Goal: Transaction & Acquisition: Purchase product/service

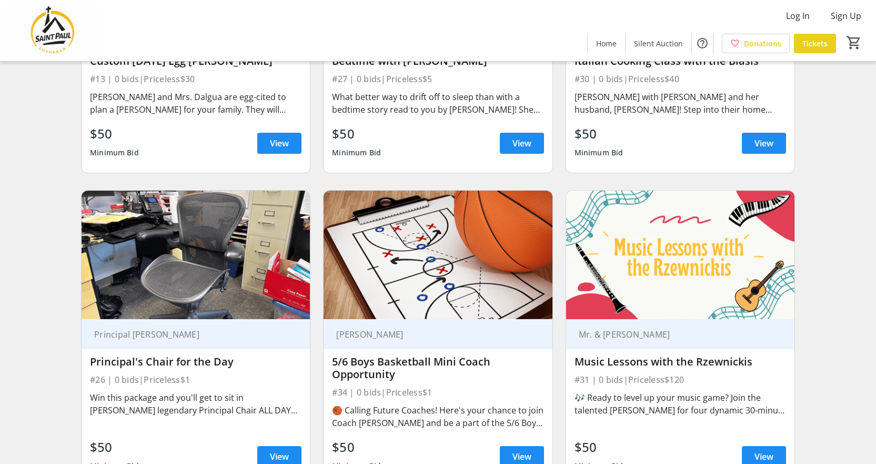
scroll to position [1263, 0]
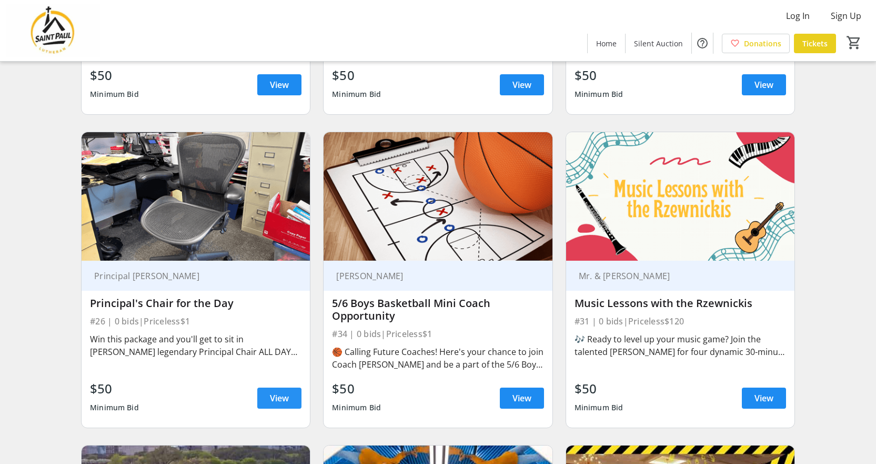
click at [284, 398] on span "View" at bounding box center [279, 398] width 19 height 13
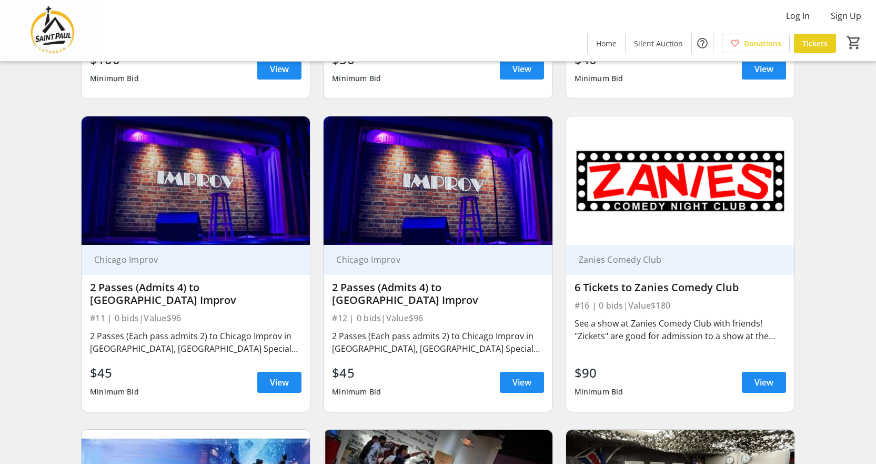
scroll to position [1903, 0]
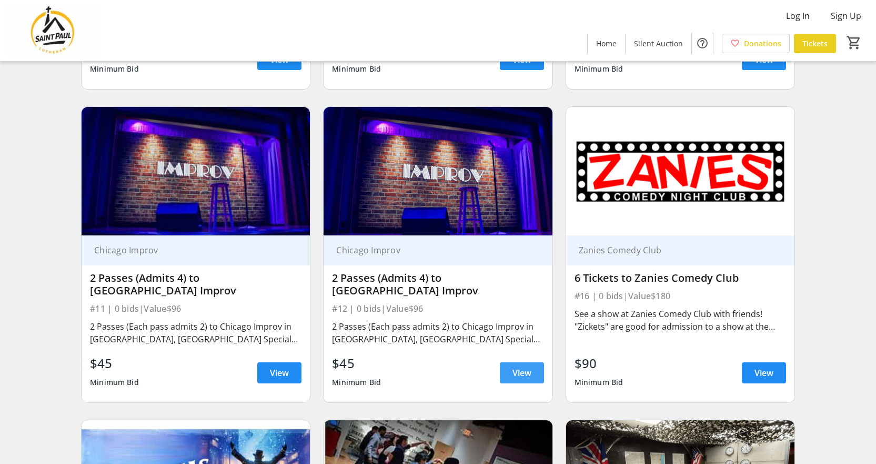
click at [524, 366] on span "View" at bounding box center [522, 372] width 19 height 13
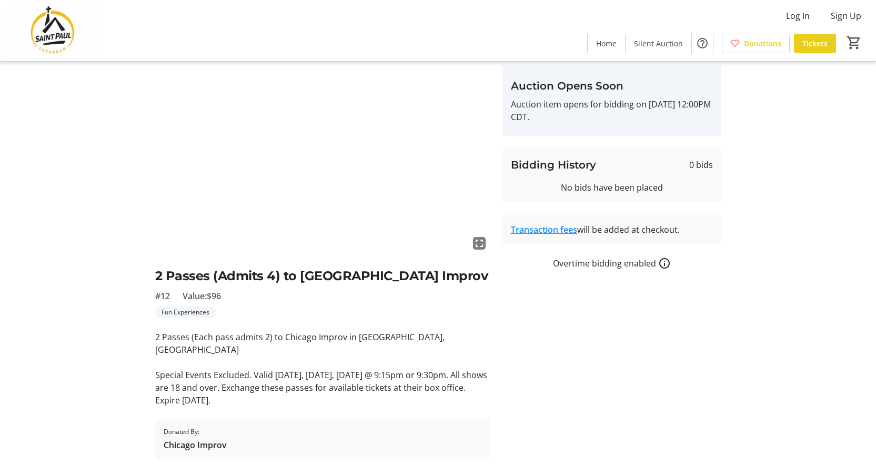
scroll to position [57, 0]
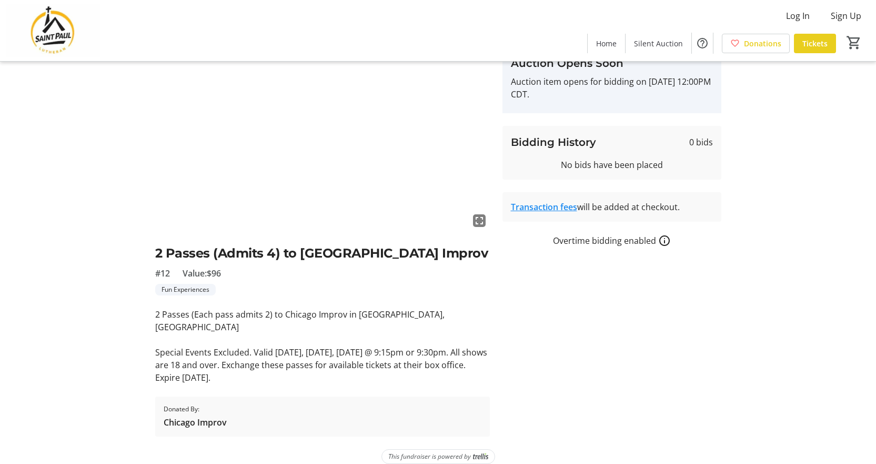
scroll to position [1903, 0]
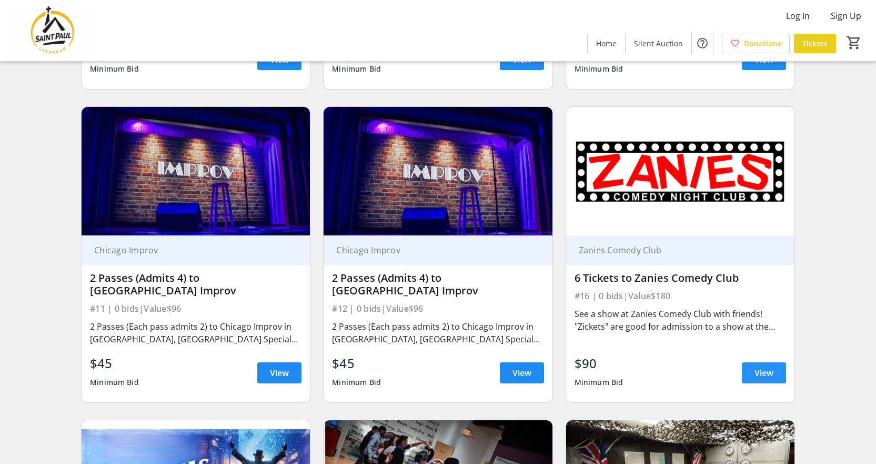
click at [757, 366] on span "View" at bounding box center [764, 372] width 19 height 13
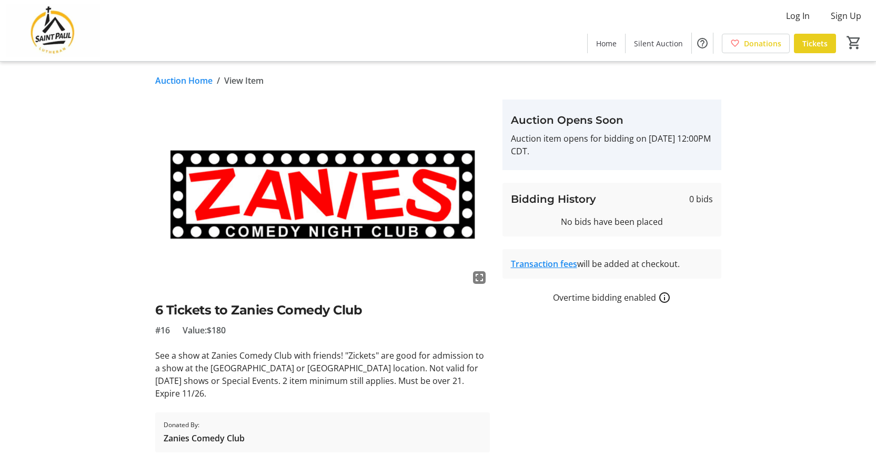
scroll to position [16, 0]
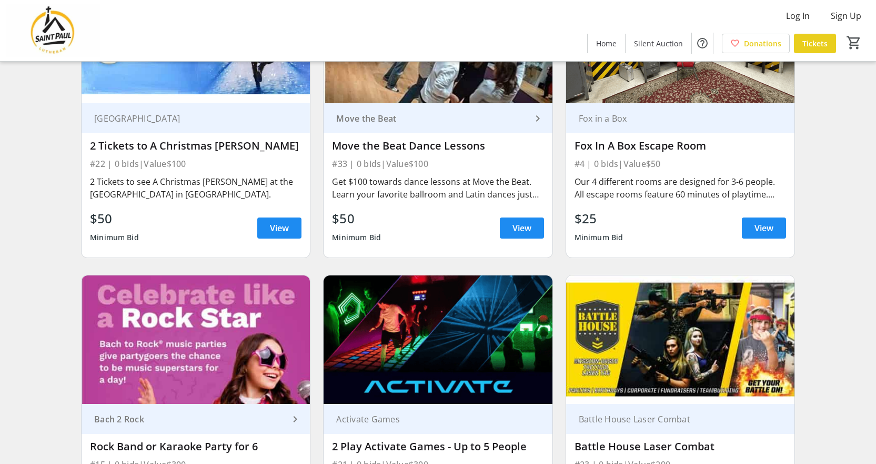
scroll to position [2376, 0]
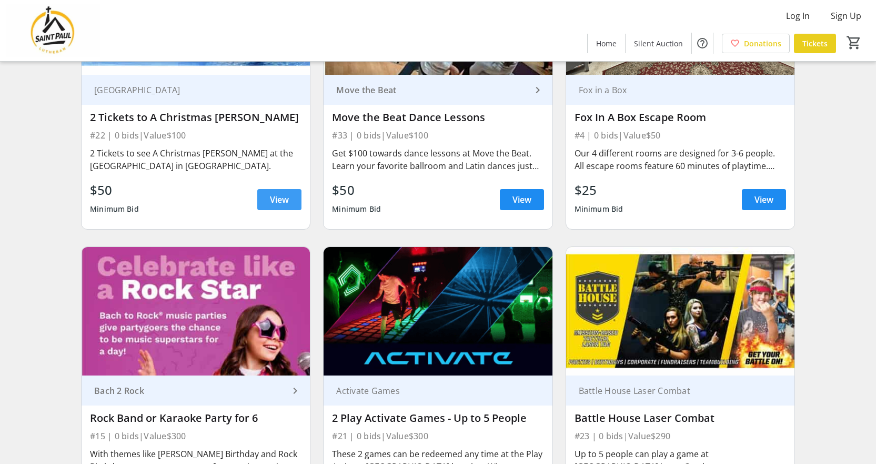
click at [272, 193] on span "View" at bounding box center [279, 199] width 19 height 13
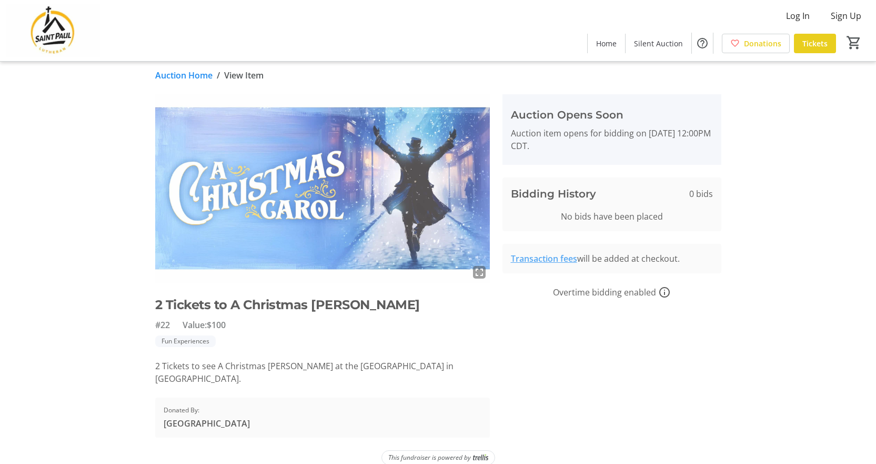
scroll to position [6, 0]
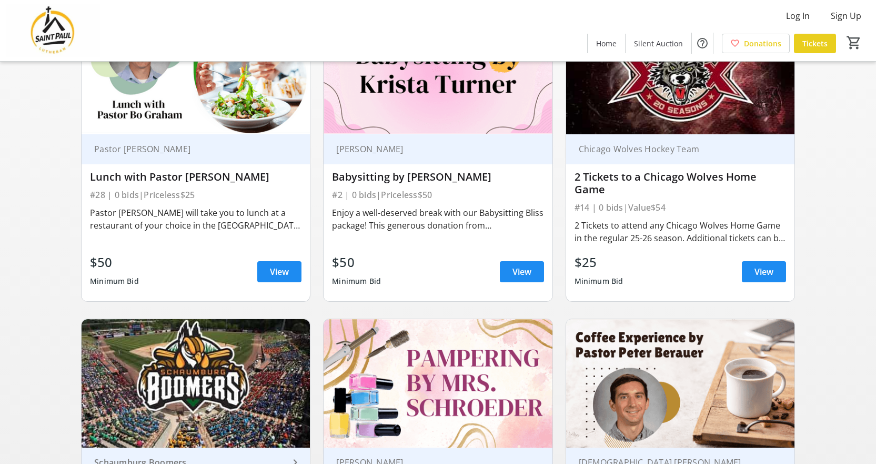
scroll to position [474, 0]
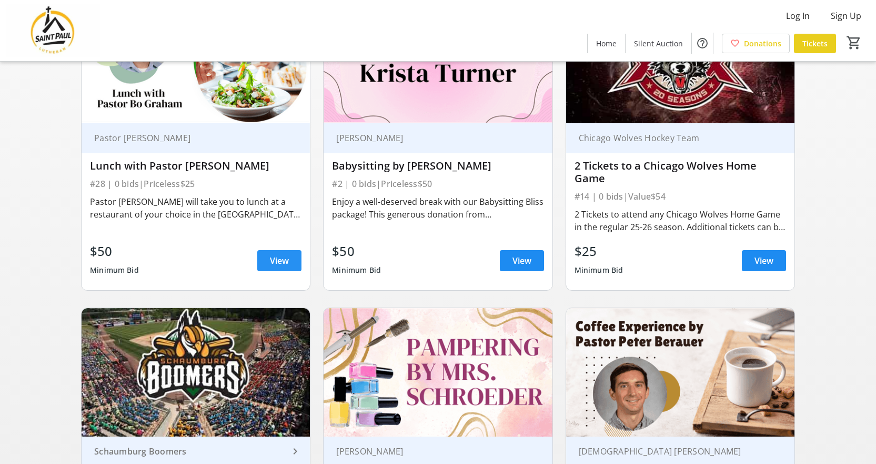
click at [279, 257] on span "View" at bounding box center [279, 260] width 19 height 13
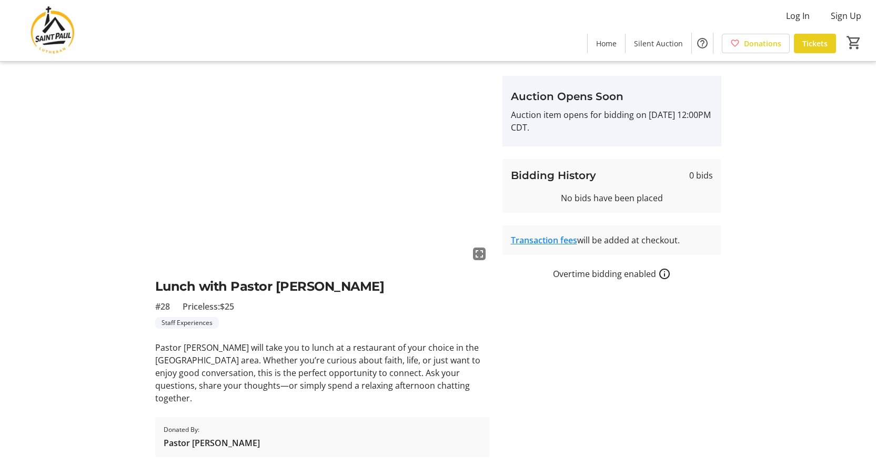
scroll to position [44, 0]
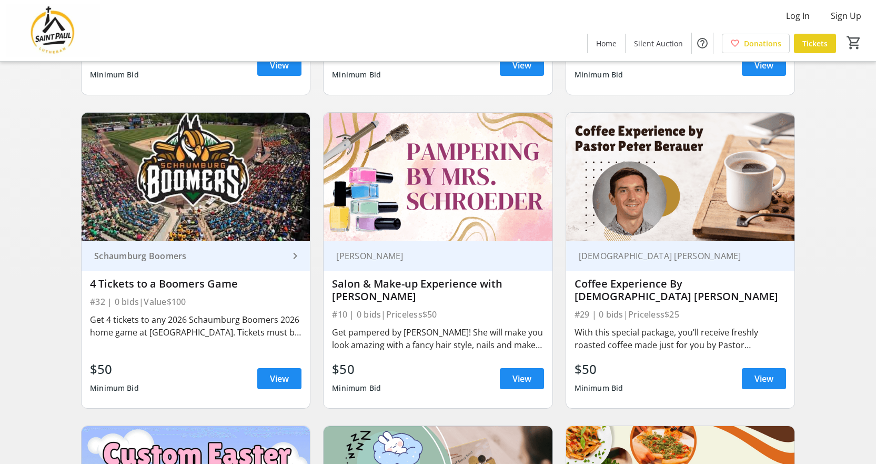
scroll to position [684, 0]
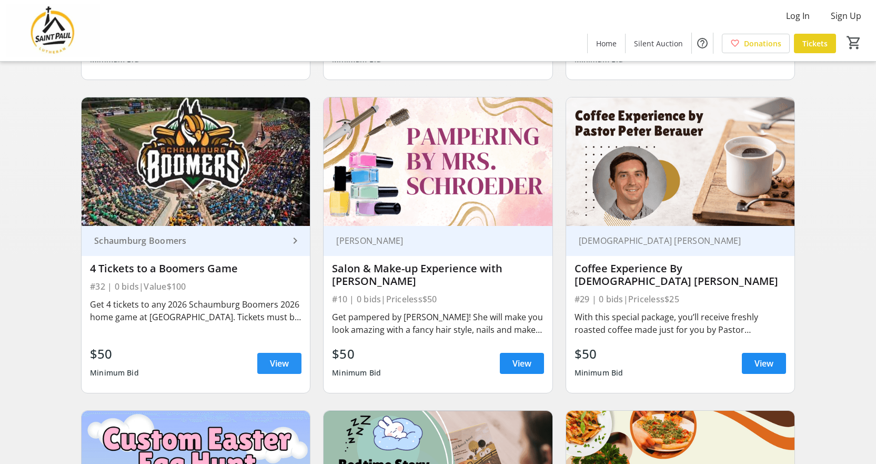
click at [271, 361] on span "View" at bounding box center [279, 363] width 19 height 13
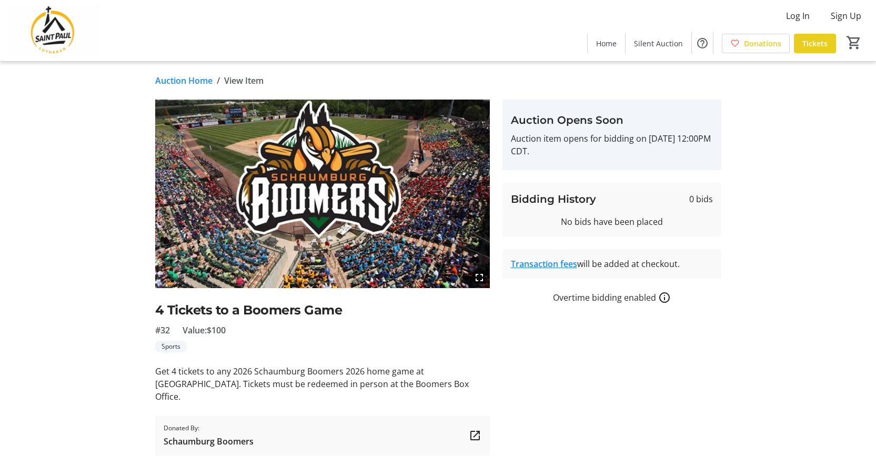
scroll to position [19, 0]
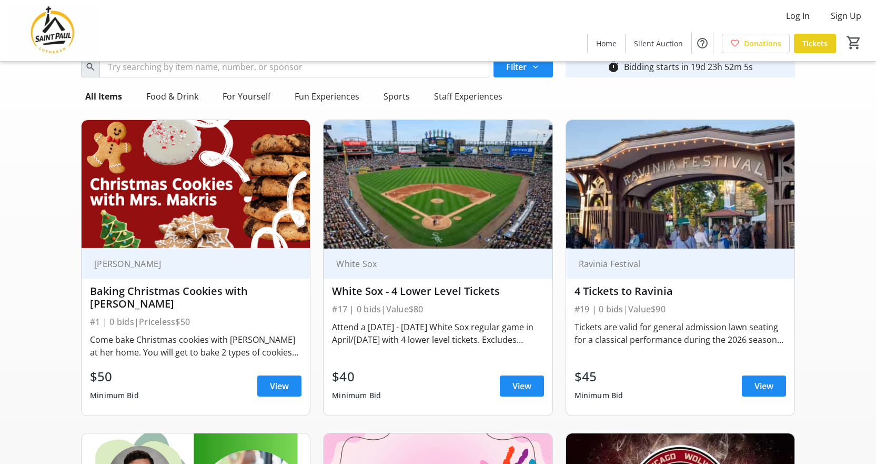
scroll to position [53, 0]
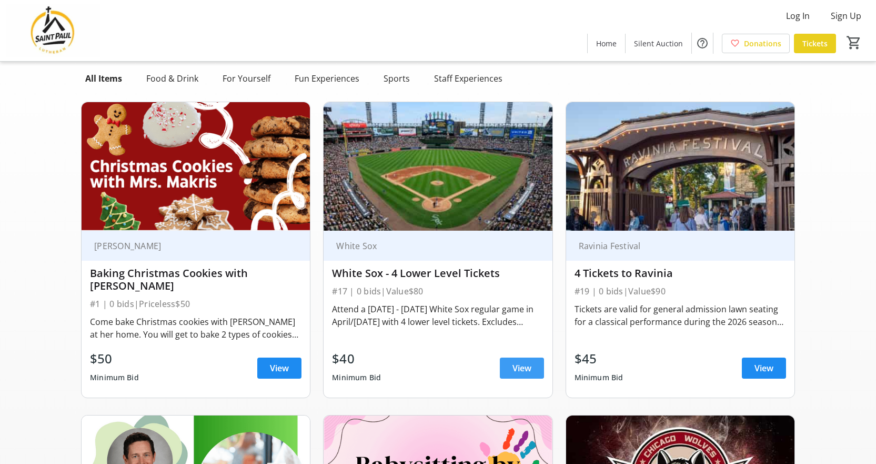
click at [533, 366] on span at bounding box center [522, 367] width 44 height 25
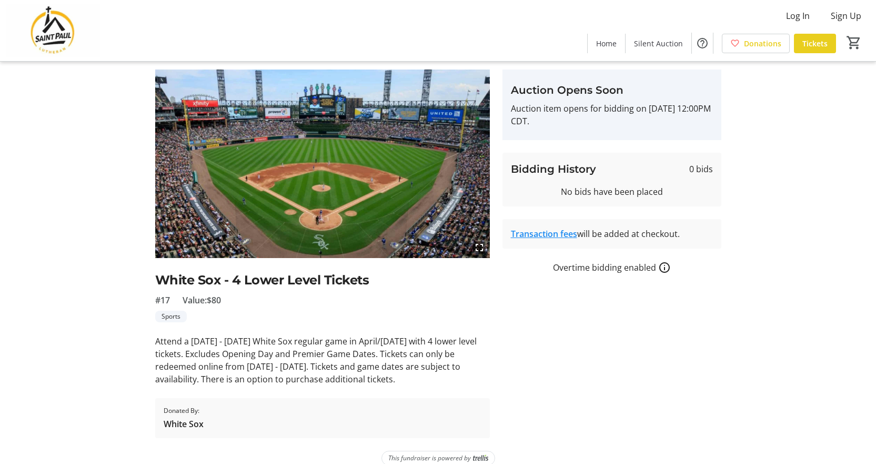
scroll to position [44, 0]
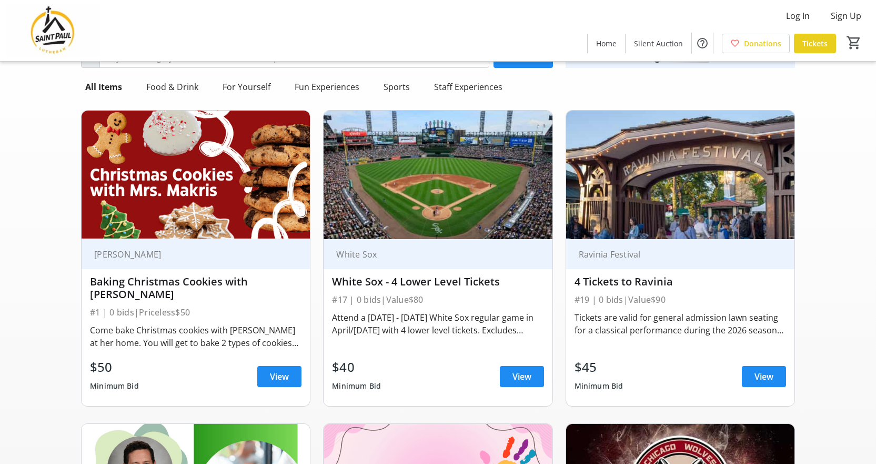
scroll to position [53, 0]
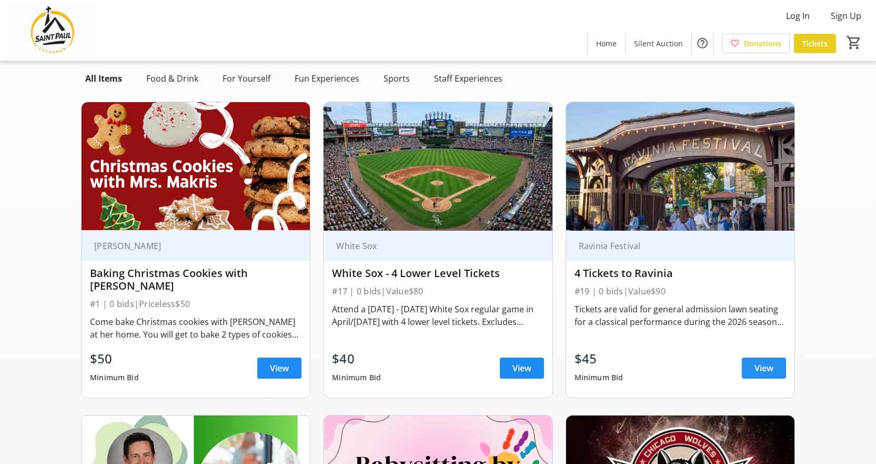
click at [765, 371] on span "View" at bounding box center [764, 368] width 19 height 13
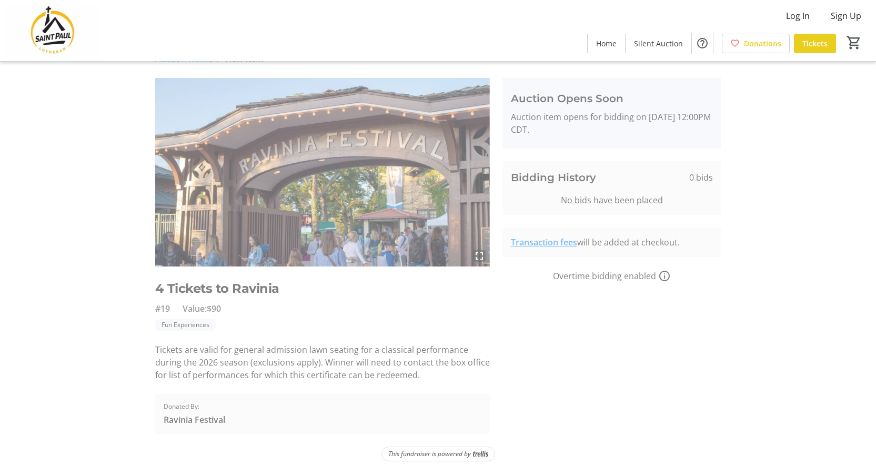
scroll to position [32, 0]
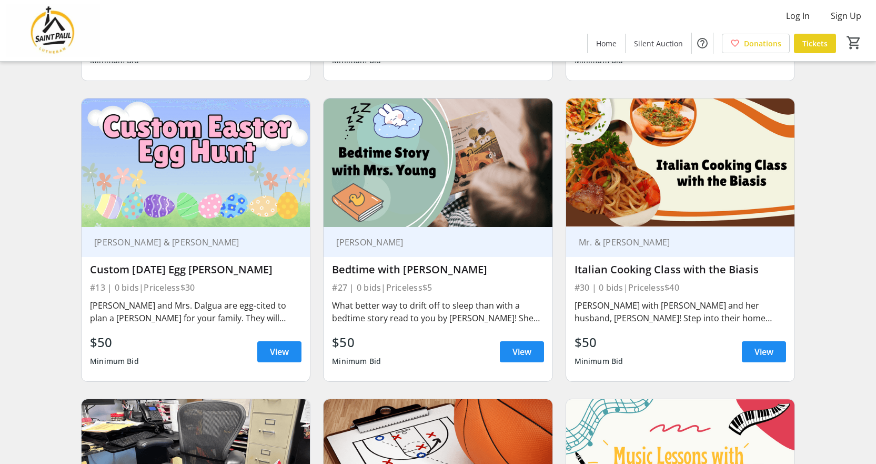
scroll to position [1000, 0]
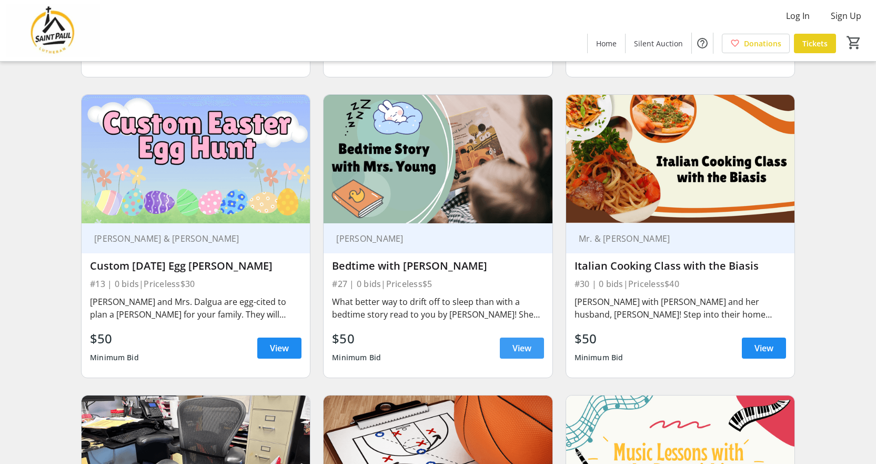
click at [511, 345] on span at bounding box center [522, 347] width 44 height 25
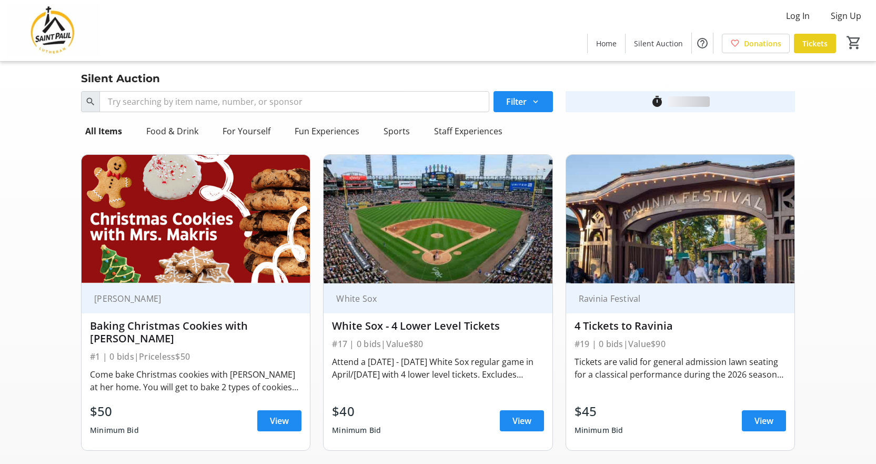
scroll to position [1000, 0]
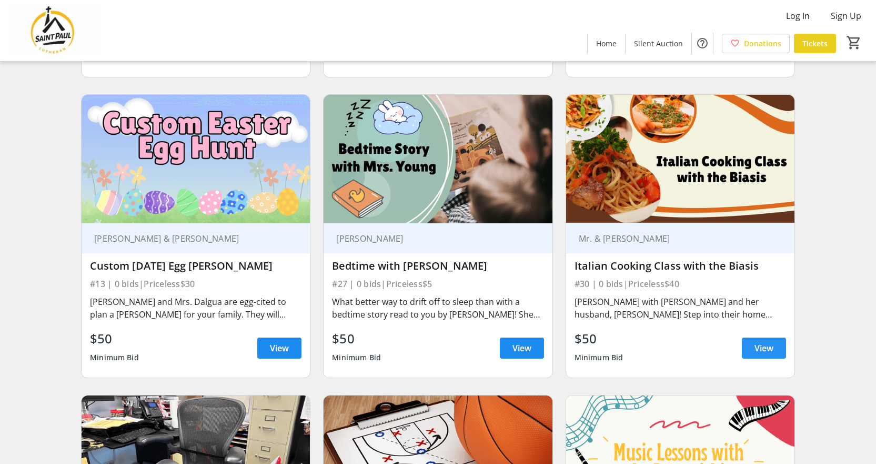
click at [769, 348] on span "View" at bounding box center [764, 348] width 19 height 13
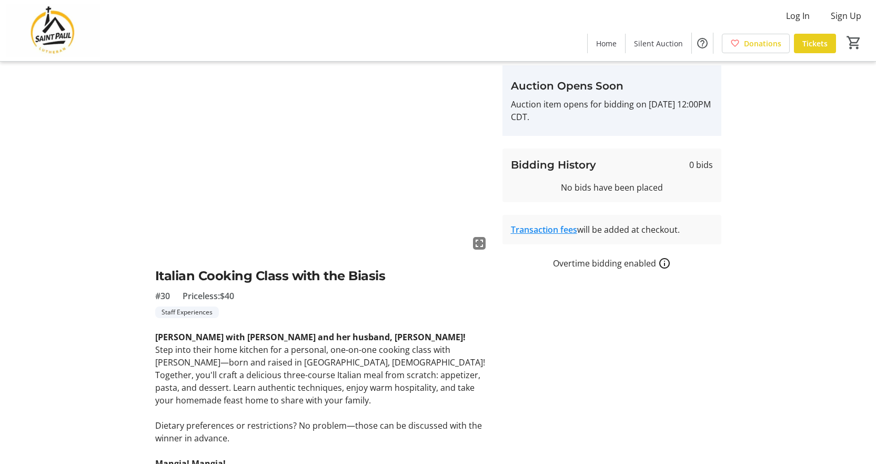
scroll to position [27, 0]
